Goal: Answer question/provide support

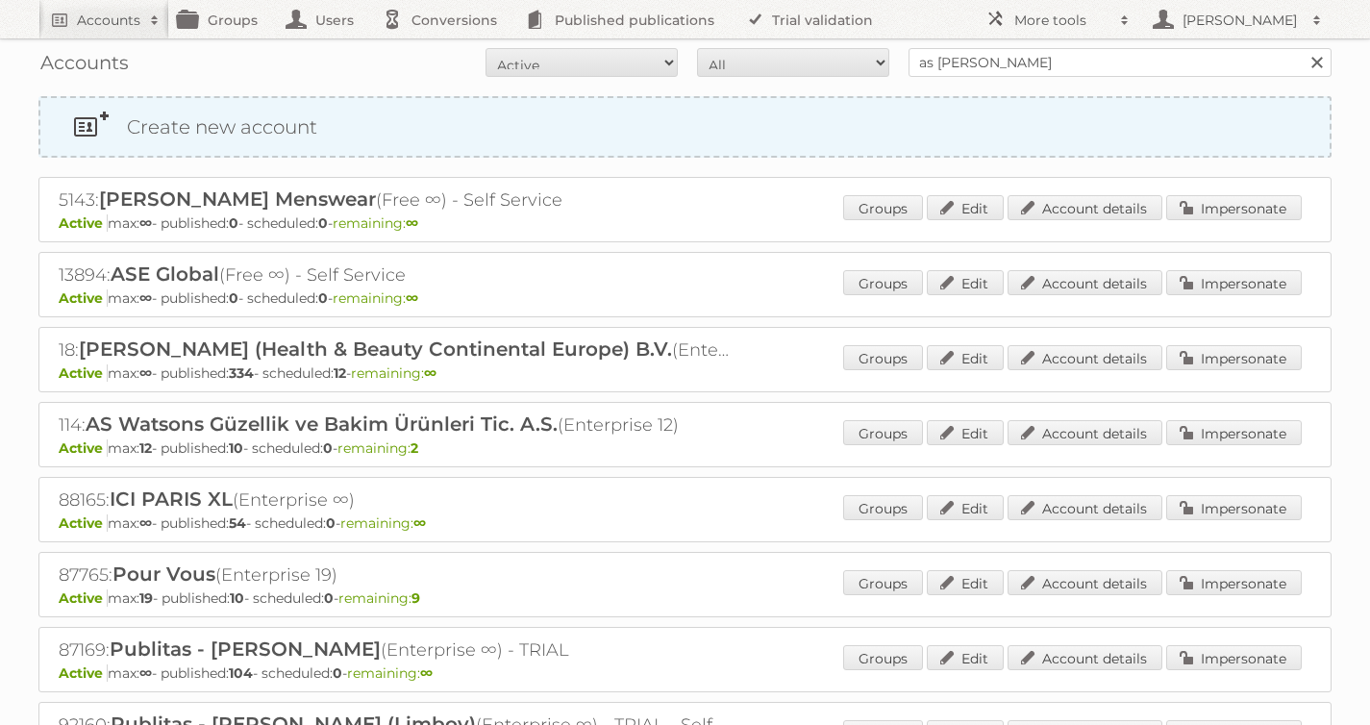
click at [706, 131] on link "Create new account" at bounding box center [684, 127] width 1289 height 58
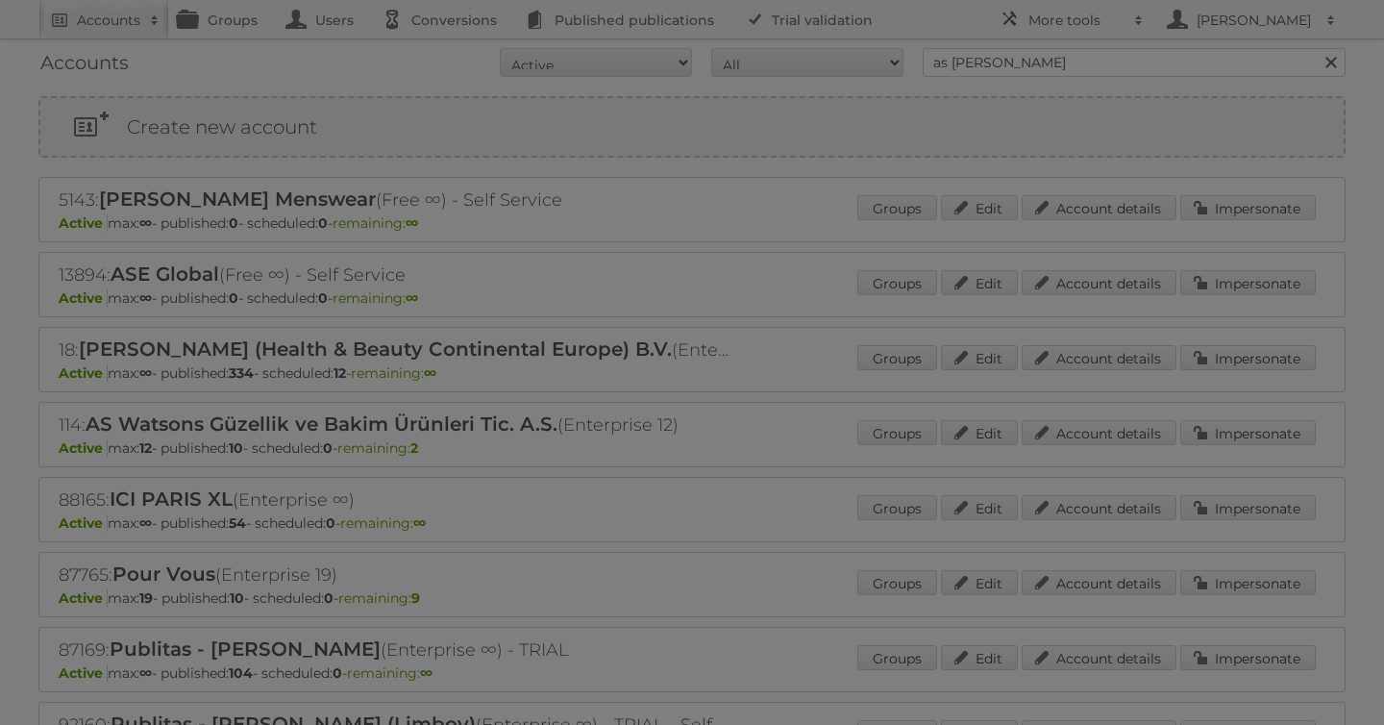
click at [859, 350] on div at bounding box center [692, 362] width 1384 height 725
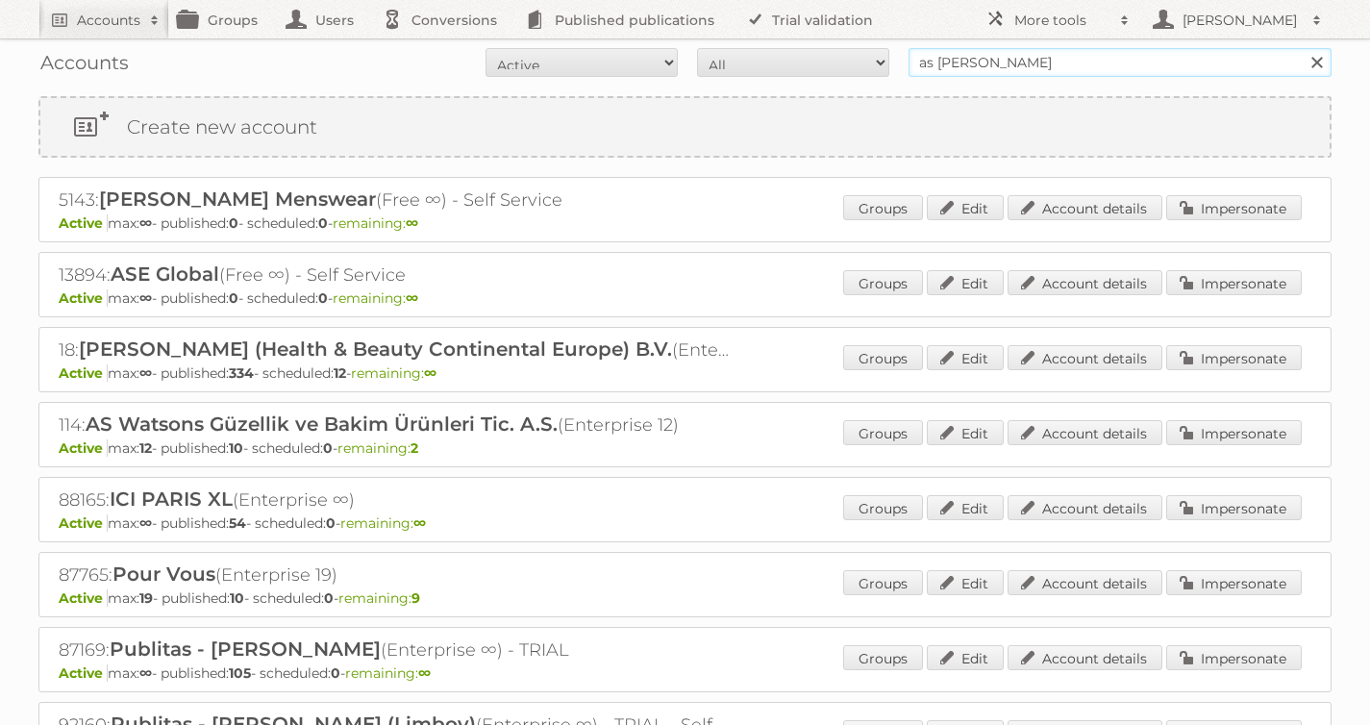
drag, startPoint x: 1042, startPoint y: 63, endPoint x: 736, endPoint y: 38, distance: 306.8
click at [737, 38] on div "Accounts All Active Expired Pending All Paid Trials Self service as [PERSON_NAM…" at bounding box center [684, 62] width 1293 height 48
type input "[DOMAIN_NAME]"
click at [1302, 48] on input "Search" at bounding box center [1316, 62] width 29 height 29
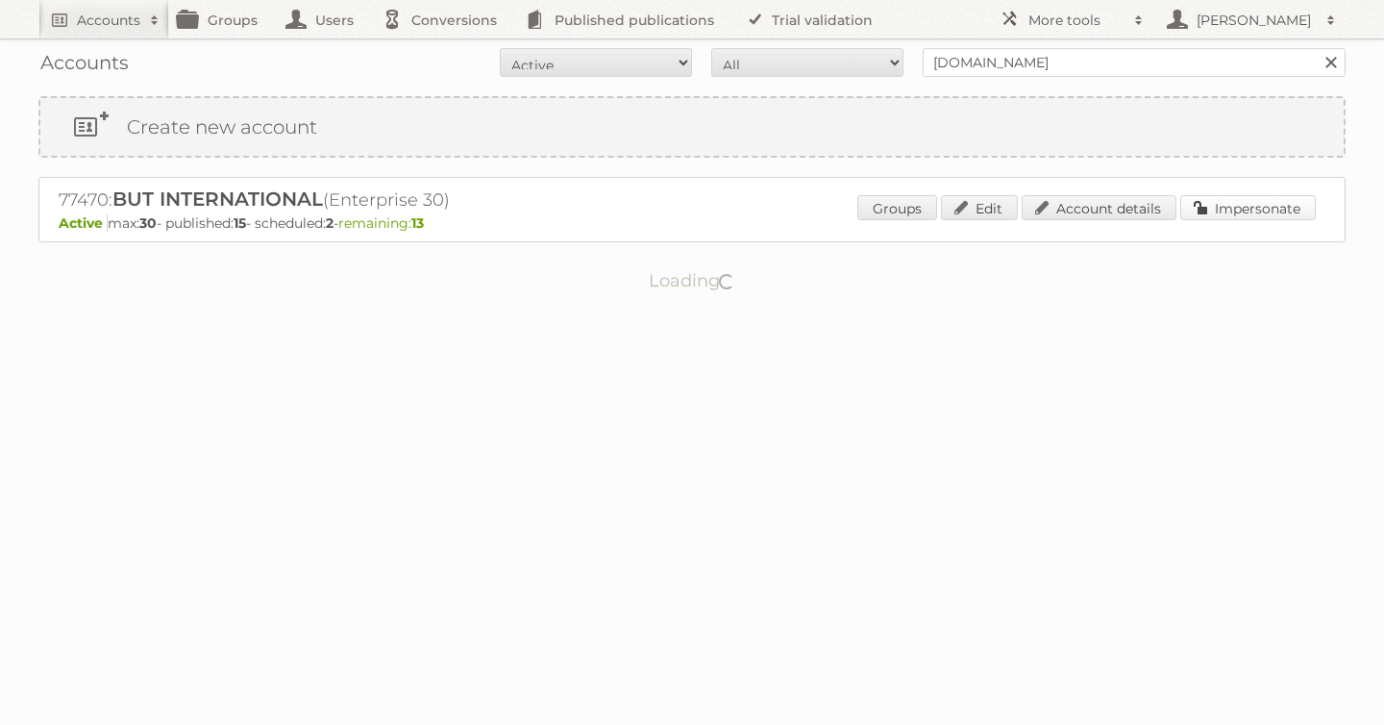
click at [1256, 198] on link "Impersonate" at bounding box center [1249, 207] width 136 height 25
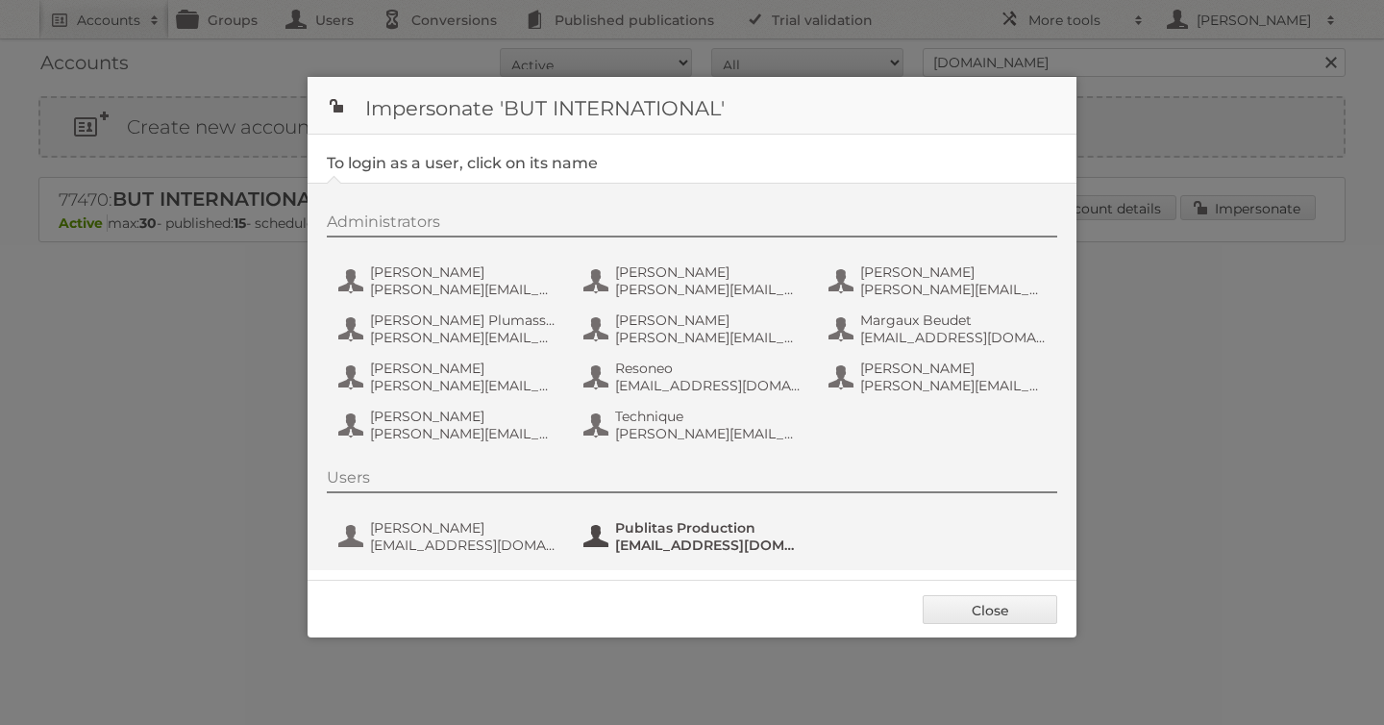
click at [687, 533] on span "Publitas Production" at bounding box center [708, 527] width 187 height 17
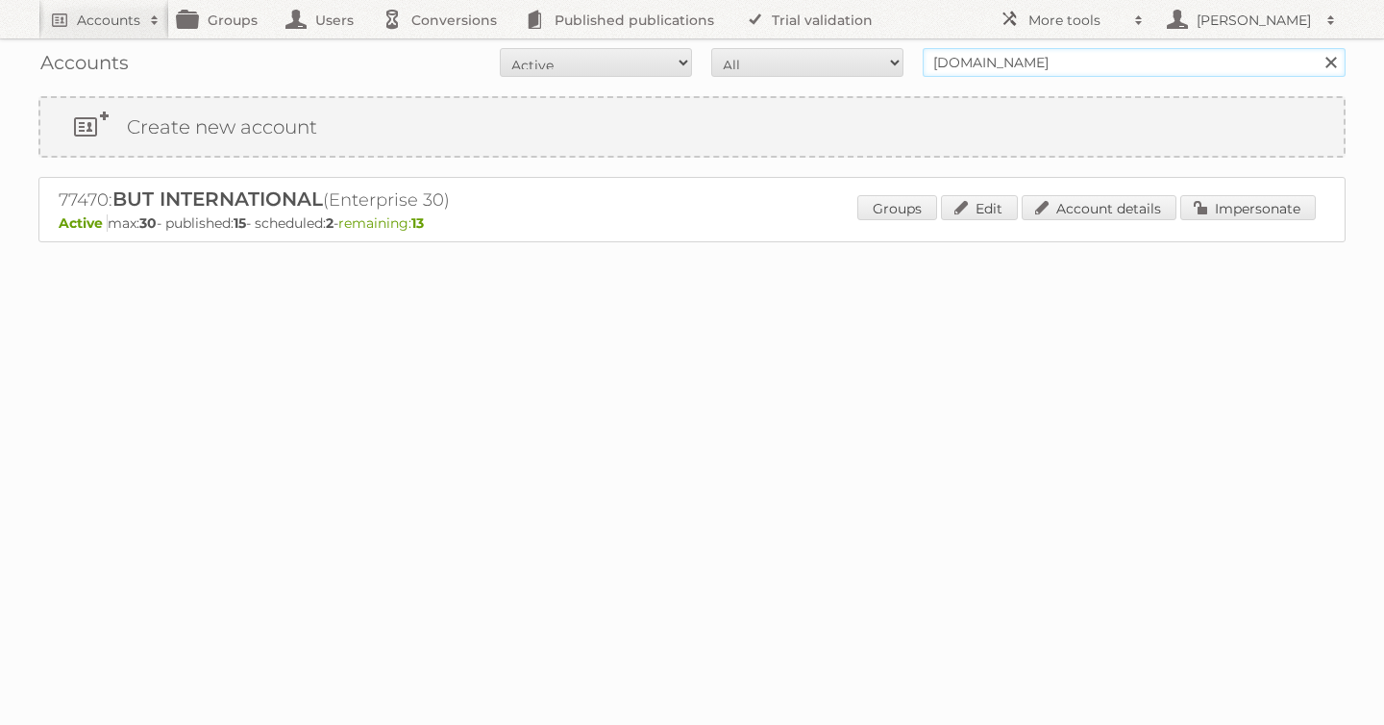
drag, startPoint x: 803, startPoint y: 42, endPoint x: 771, endPoint y: 38, distance: 32.0
click at [780, 39] on div "Accounts All Active Expired Pending All Paid Trials Self service but.fr Search" at bounding box center [692, 62] width 1308 height 48
type input "as [PERSON_NAME]"
click at [1316, 48] on input "Search" at bounding box center [1330, 62] width 29 height 29
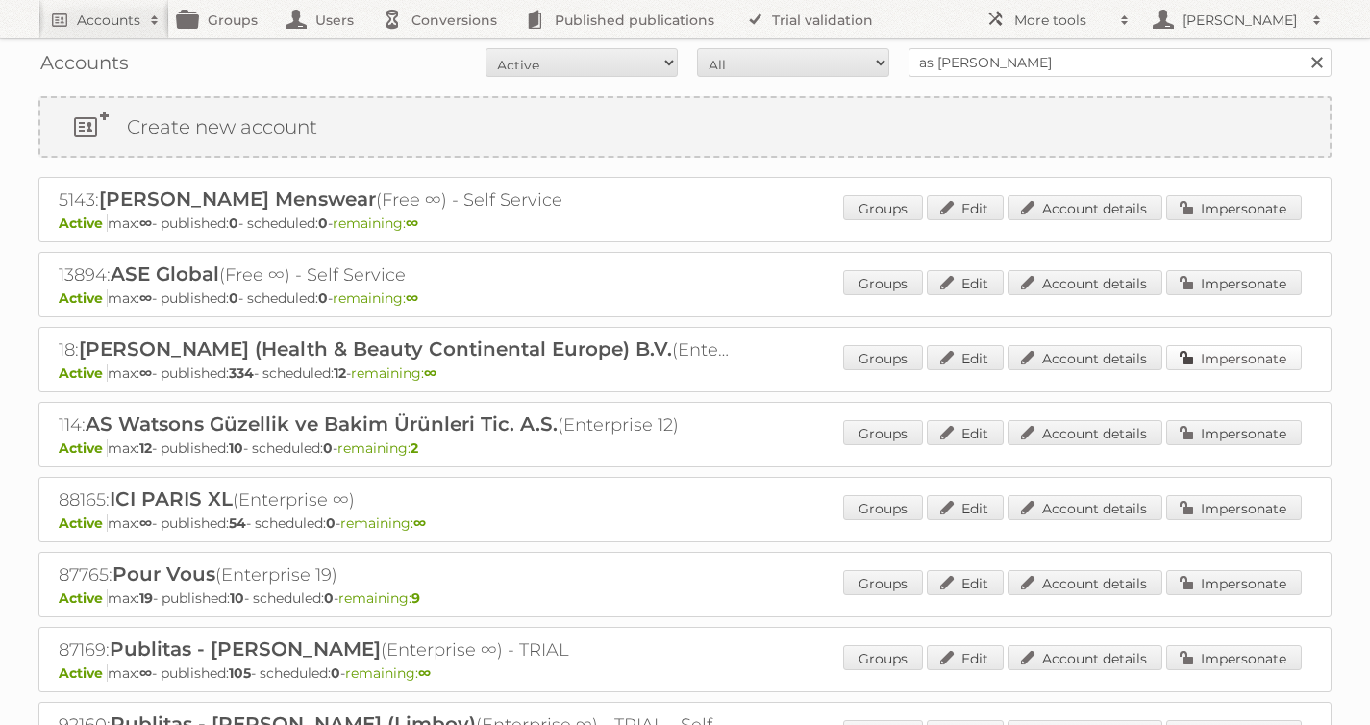
click at [1245, 350] on link "Impersonate" at bounding box center [1234, 357] width 136 height 25
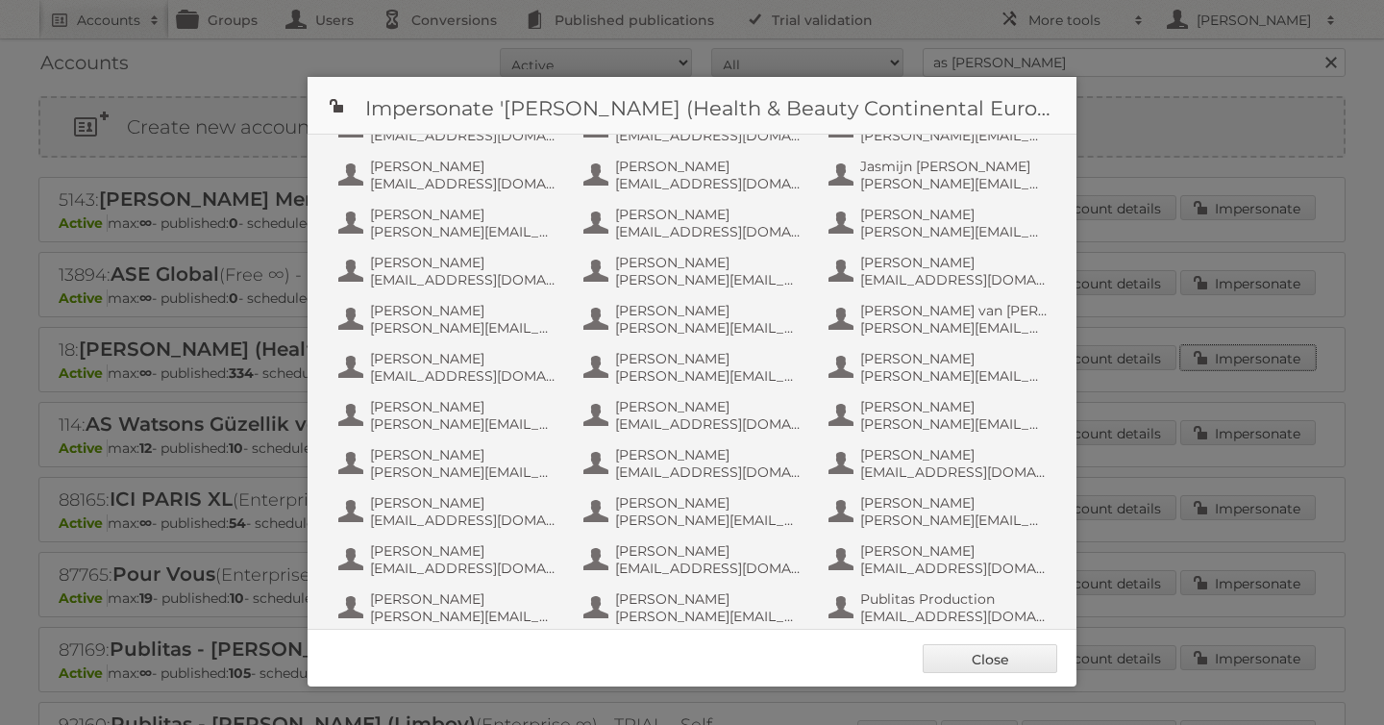
scroll to position [1250, 0]
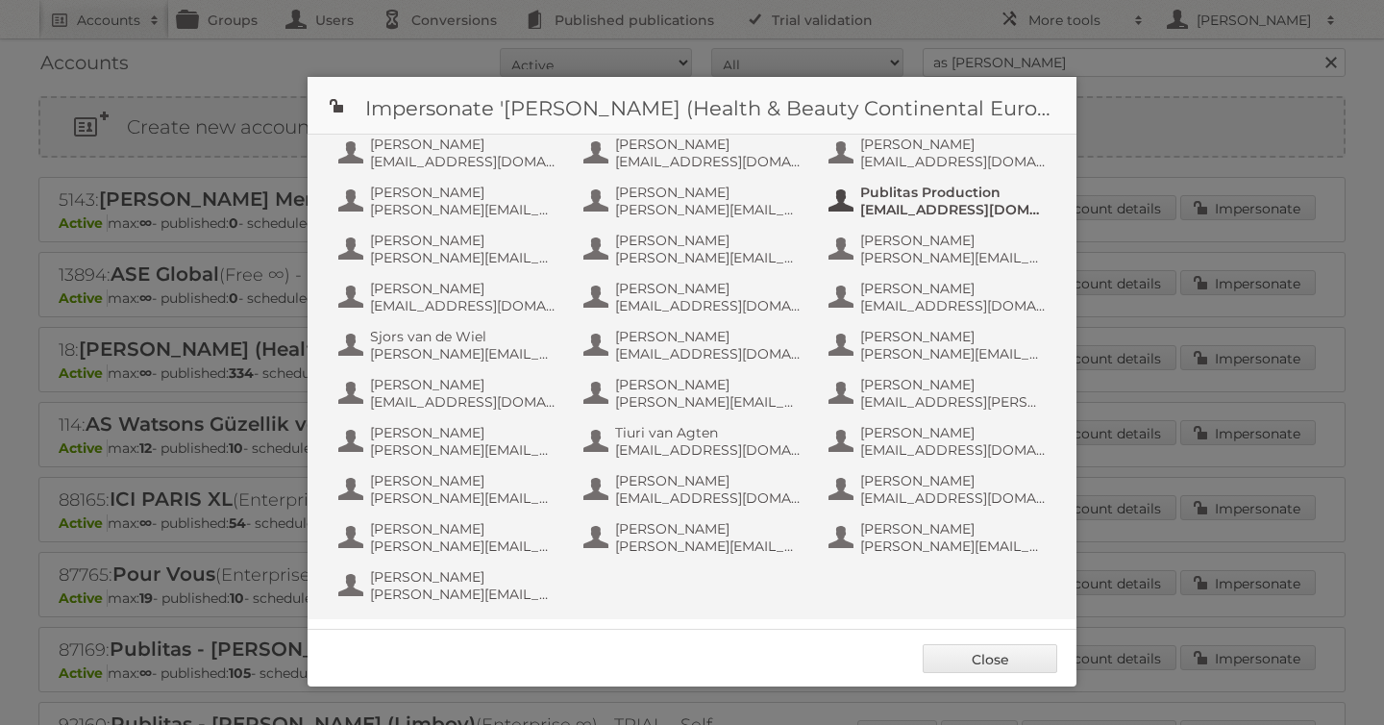
click at [946, 195] on span "Publitas Production" at bounding box center [953, 192] width 187 height 17
